Goal: Information Seeking & Learning: Learn about a topic

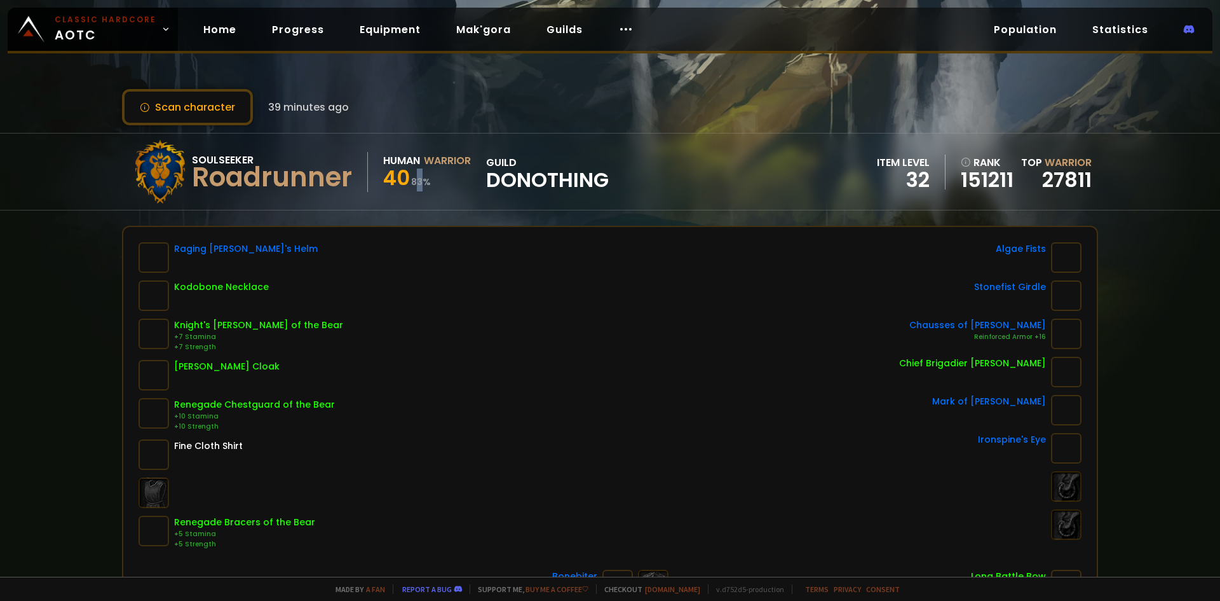
drag, startPoint x: 423, startPoint y: 183, endPoint x: 416, endPoint y: 183, distance: 7.6
click at [416, 183] on small "83 %" at bounding box center [421, 181] width 20 height 13
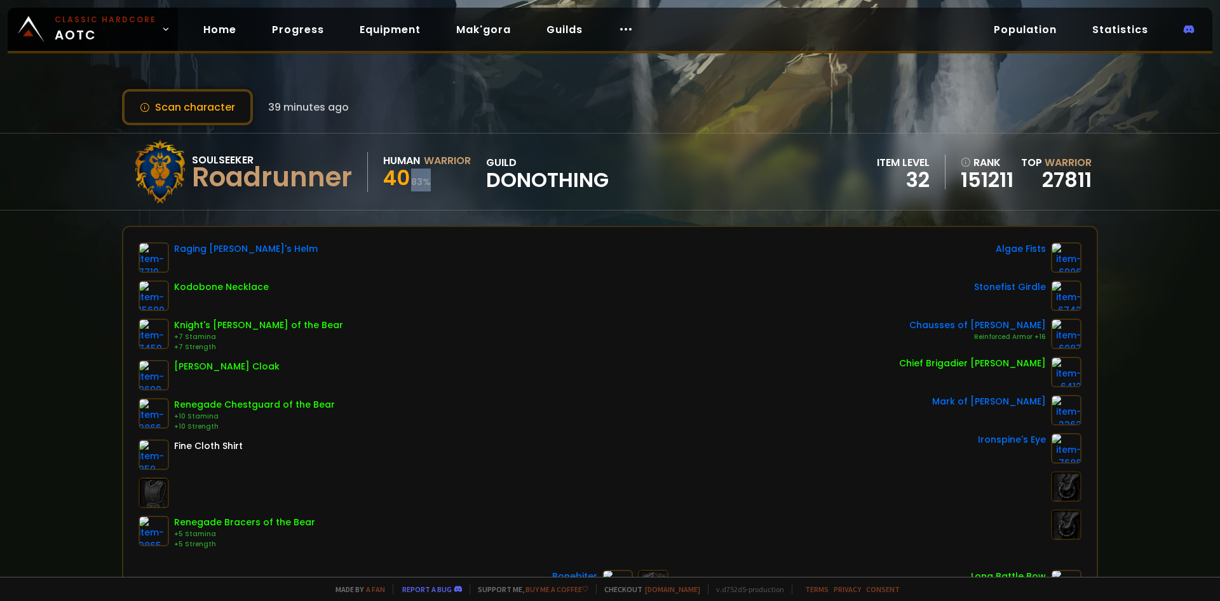
drag, startPoint x: 412, startPoint y: 182, endPoint x: 440, endPoint y: 180, distance: 28.7
click at [440, 180] on div "40 83 %" at bounding box center [427, 179] width 88 height 23
click at [982, 174] on link "151211" at bounding box center [987, 179] width 53 height 19
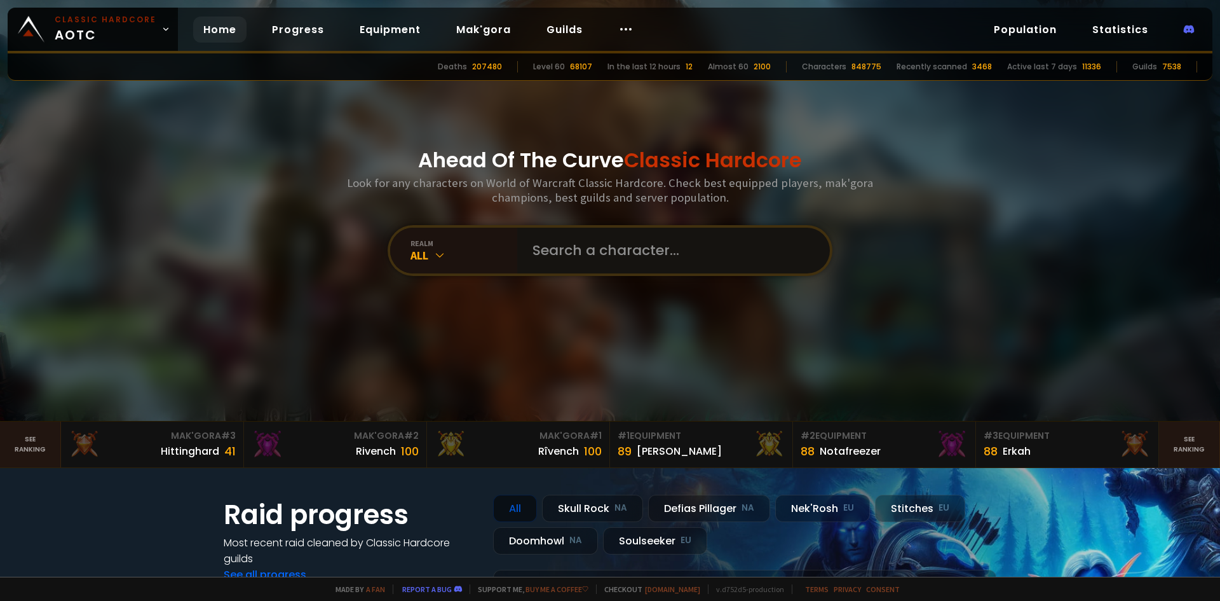
click at [616, 251] on input "text" at bounding box center [670, 251] width 290 height 46
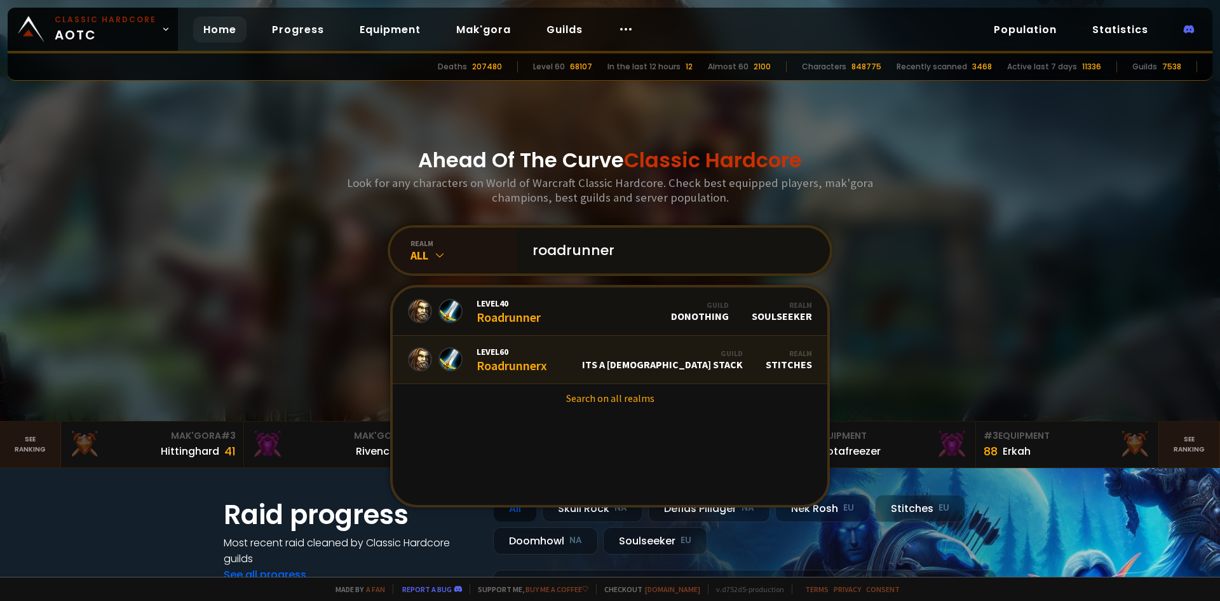
type input "roadrunner"
click at [549, 357] on link "Level 60 Roadrunnerx Guild its a shiet stack Realm Stitches" at bounding box center [610, 360] width 435 height 48
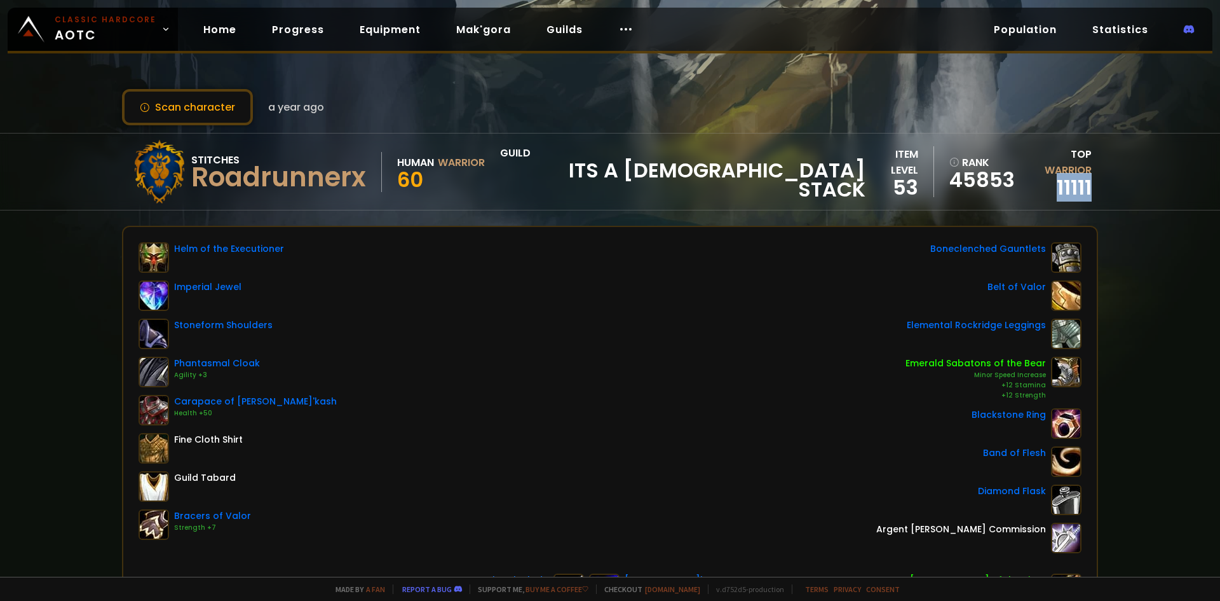
drag, startPoint x: 1044, startPoint y: 184, endPoint x: 1134, endPoint y: 185, distance: 90.9
click at [1134, 185] on div "Stitches Roadrunnerx Human Warrior 60 guild its a [DEMOGRAPHIC_DATA] stack item…" at bounding box center [610, 172] width 1220 height 78
click at [1132, 191] on div "Stitches Roadrunnerx Human Warrior 60 guild its a [DEMOGRAPHIC_DATA] stack item…" at bounding box center [610, 172] width 1220 height 78
click at [227, 31] on link "Home" at bounding box center [219, 30] width 53 height 26
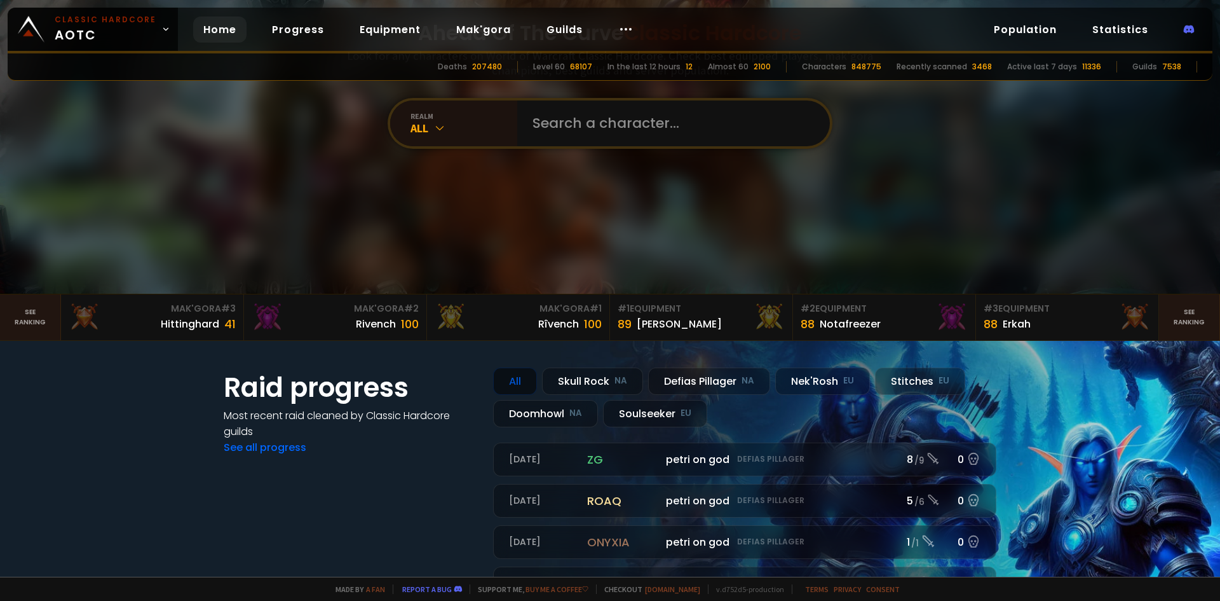
scroll to position [318, 0]
